Goal: Find specific page/section: Find specific page/section

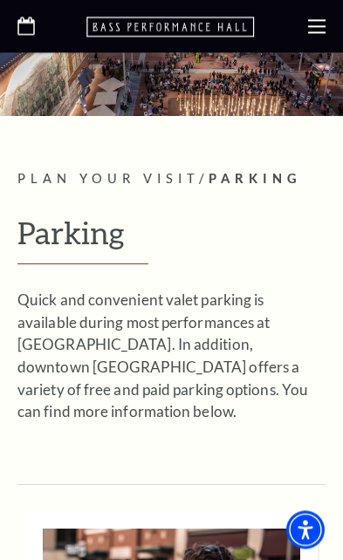
scroll to position [150, 0]
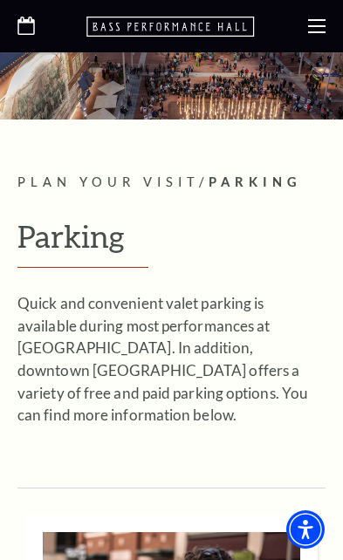
click at [324, 21] on use at bounding box center [316, 26] width 17 height 14
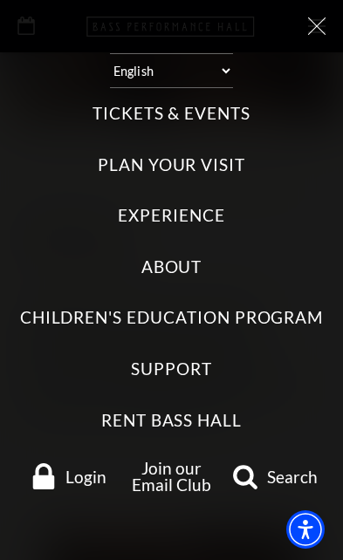
click at [255, 471] on use "search" at bounding box center [245, 477] width 24 height 24
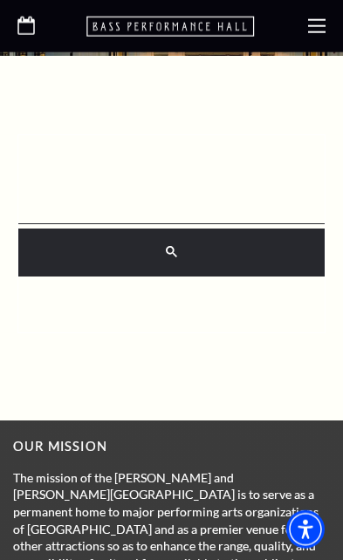
scroll to position [212, 0]
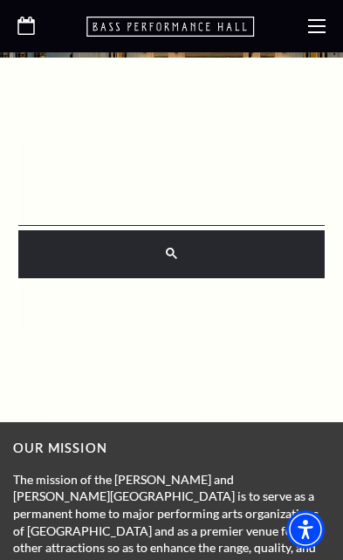
click at [180, 245] on button "search" at bounding box center [171, 254] width 306 height 48
click at [89, 249] on button "search" at bounding box center [171, 254] width 306 height 48
click at [169, 255] on icon "search" at bounding box center [171, 253] width 11 height 11
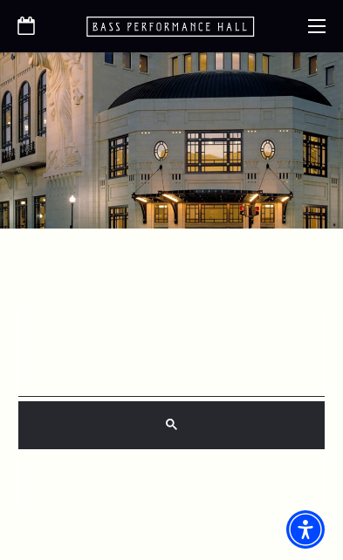
scroll to position [47, 0]
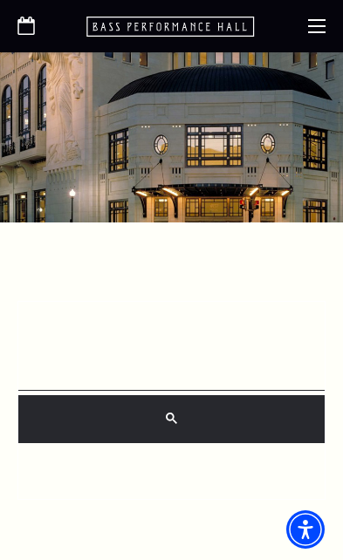
click at [172, 422] on icon "search" at bounding box center [171, 417] width 11 height 11
click at [24, 24] on icon "search" at bounding box center [25, 26] width 17 height 18
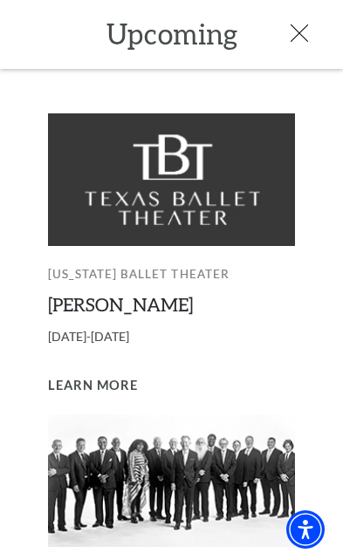
click at [309, 70] on div "Upcoming Texas Ballet Theater Peter Pan Empty heading October 3-5, 2025 Learn M…" at bounding box center [171, 280] width 343 height 560
click at [299, 70] on div "Upcoming Texas Ballet Theater Peter Pan Empty heading October 3-5, 2025 Learn M…" at bounding box center [171, 280] width 343 height 560
click at [298, 29] on icon at bounding box center [298, 32] width 17 height 17
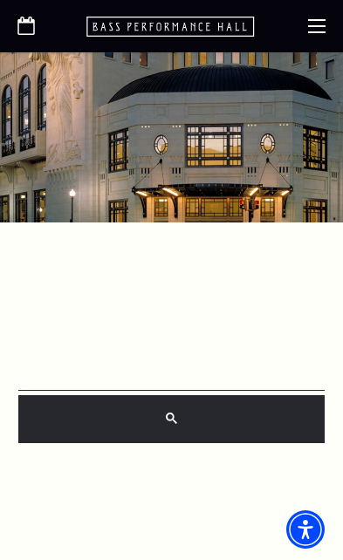
click at [318, 20] on use at bounding box center [316, 26] width 17 height 14
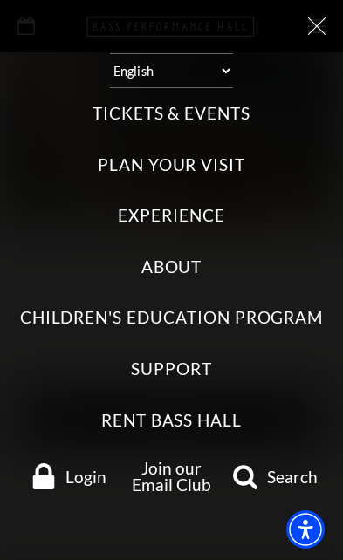
click at [266, 465] on link "Search" at bounding box center [274, 476] width 101 height 26
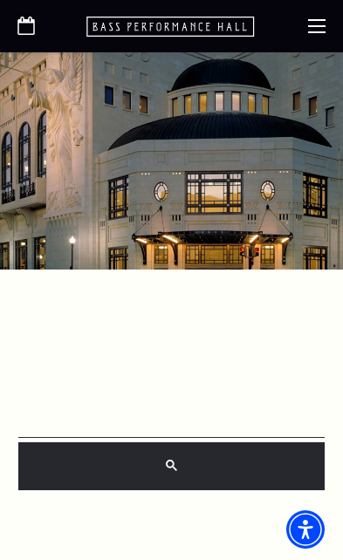
click at [148, 472] on button "search" at bounding box center [171, 466] width 306 height 48
click at [165, 465] on button "search" at bounding box center [171, 466] width 306 height 48
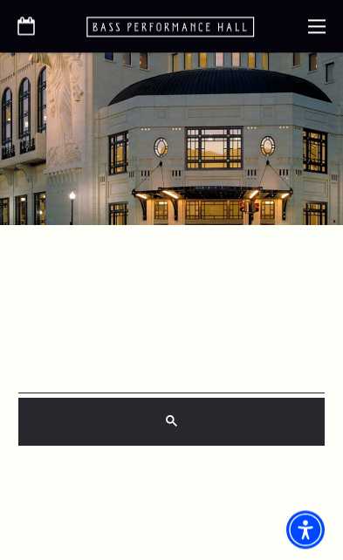
scroll to position [44, 0]
click at [151, 419] on button "search" at bounding box center [171, 421] width 306 height 48
click at [309, 26] on use at bounding box center [316, 26] width 17 height 14
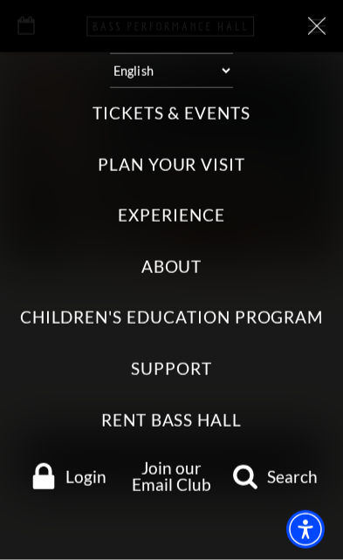
scroll to position [0, 0]
